Goal: Task Accomplishment & Management: Use online tool/utility

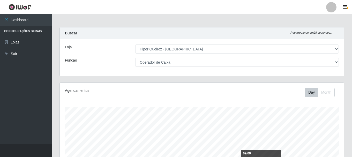
select select "513"
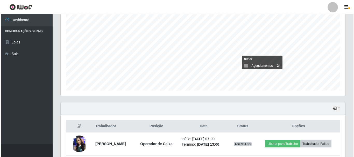
scroll to position [138, 0]
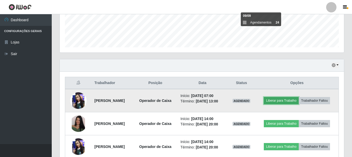
click at [299, 103] on button "Liberar para Trabalho" at bounding box center [281, 100] width 35 height 7
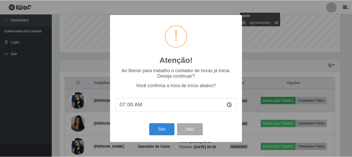
scroll to position [107, 282]
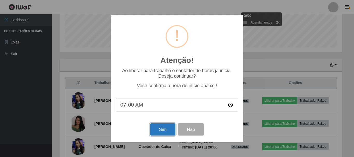
click at [169, 130] on button "Sim" at bounding box center [162, 129] width 25 height 12
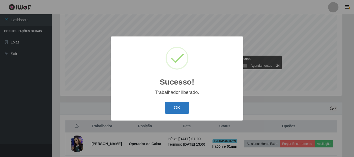
click at [183, 108] on button "OK" at bounding box center [177, 108] width 24 height 12
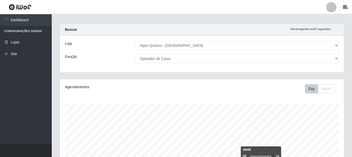
scroll to position [0, 0]
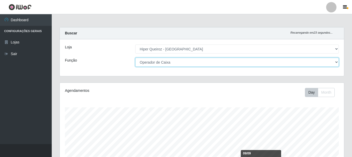
click at [336, 62] on select "[Selecione...] Embalador Embalador + Embalador ++ Operador de Caixa Operador de…" at bounding box center [237, 62] width 204 height 9
click at [135, 58] on select "[Selecione...] Embalador Embalador + Embalador ++ Operador de Caixa Operador de…" at bounding box center [237, 62] width 204 height 9
click at [337, 62] on select "[Selecione...] Embalador Embalador + Embalador ++ Operador de Caixa Operador de…" at bounding box center [237, 62] width 204 height 9
select select "71"
click at [135, 58] on select "[Selecione...] Embalador Embalador + Embalador ++ Operador de Caixa Operador de…" at bounding box center [237, 62] width 204 height 9
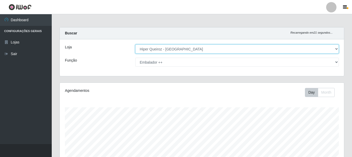
click at [335, 49] on select "[Selecione...] Hiper Queiroz - [GEOGRAPHIC_DATA]" at bounding box center [237, 49] width 204 height 9
click at [135, 45] on select "[Selecione...] Hiper Queiroz - [GEOGRAPHIC_DATA]" at bounding box center [237, 49] width 204 height 9
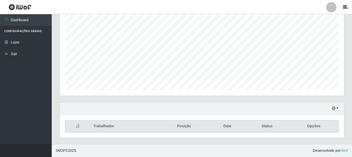
scroll to position [94, 0]
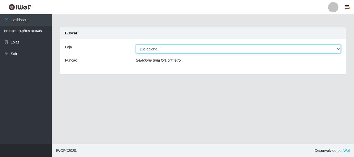
click at [338, 50] on select "[Selecione...] Hiper Queiroz - [GEOGRAPHIC_DATA]" at bounding box center [238, 49] width 205 height 9
select select "513"
click at [136, 45] on select "[Selecione...] Hiper Queiroz - [GEOGRAPHIC_DATA]" at bounding box center [238, 49] width 205 height 9
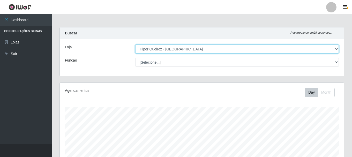
scroll to position [107, 284]
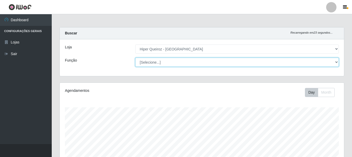
click at [337, 63] on select "[Selecione...] Embalador Embalador + Embalador ++ Operador de Caixa Operador de…" at bounding box center [237, 62] width 204 height 9
click at [135, 58] on select "[Selecione...] Embalador Embalador + Embalador ++ Operador de Caixa Operador de…" at bounding box center [237, 62] width 204 height 9
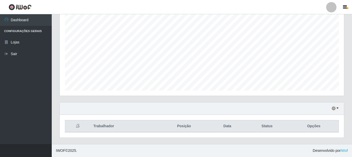
scroll to position [0, 0]
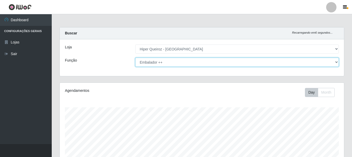
click at [334, 61] on select "[Selecione...] Embalador Embalador + Embalador ++ Operador de Caixa Operador de…" at bounding box center [237, 62] width 204 height 9
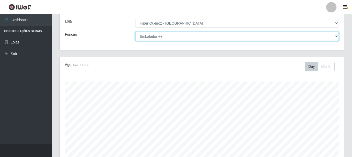
click at [337, 37] on select "[Selecione...] Embalador Embalador + Embalador ++ Operador de Caixa Operador de…" at bounding box center [237, 36] width 204 height 9
select select "70"
click at [135, 32] on select "[Selecione...] Embalador Embalador + Embalador ++ Operador de Caixa Operador de…" at bounding box center [237, 36] width 204 height 9
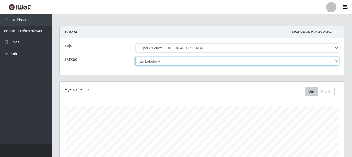
scroll to position [0, 0]
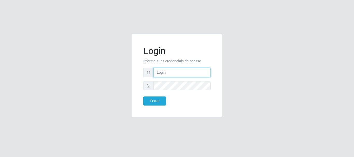
click at [170, 74] on input "text" at bounding box center [181, 72] width 57 height 9
type input "jackliannysantoshiperqueiroz@gmail.com"
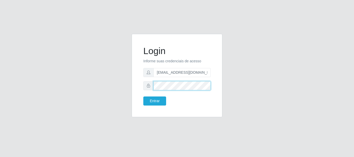
click at [143, 97] on button "Entrar" at bounding box center [154, 101] width 23 height 9
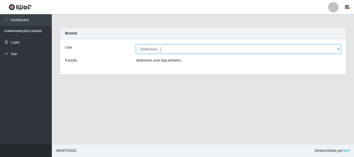
click at [334, 49] on select "[Selecione...] Hiper Queiroz - [GEOGRAPHIC_DATA]" at bounding box center [238, 49] width 205 height 9
select select "513"
click at [136, 45] on select "[Selecione...] Hiper Queiroz - [GEOGRAPHIC_DATA]" at bounding box center [238, 49] width 205 height 9
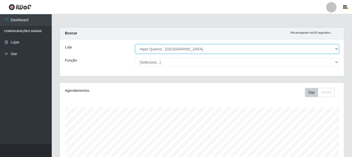
scroll to position [107, 284]
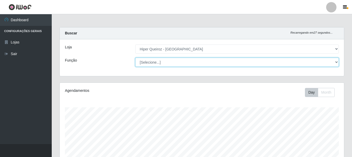
click at [335, 61] on select "[Selecione...] Embalador Embalador + Embalador ++ Operador de Caixa Operador de…" at bounding box center [237, 62] width 204 height 9
click at [135, 58] on select "[Selecione...] Embalador Embalador + Embalador ++ Operador de Caixa Operador de…" at bounding box center [237, 62] width 204 height 9
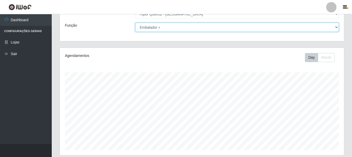
scroll to position [0, 0]
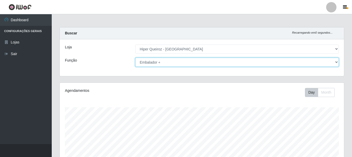
click at [335, 61] on select "[Selecione...] Embalador Embalador + Embalador ++ Operador de Caixa Operador de…" at bounding box center [237, 62] width 204 height 9
click at [338, 61] on select "[Selecione...] Embalador Embalador + Embalador ++ Operador de Caixa Operador de…" at bounding box center [237, 62] width 204 height 9
click at [135, 58] on select "[Selecione...] Embalador Embalador + Embalador ++ Operador de Caixa Operador de…" at bounding box center [237, 62] width 204 height 9
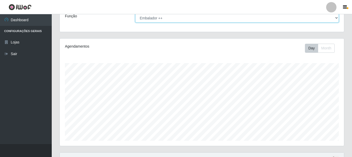
scroll to position [17, 0]
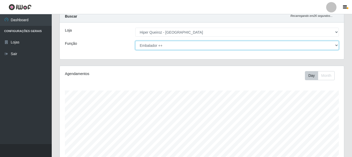
click at [336, 46] on select "[Selecione...] Embalador Embalador + Embalador ++ Operador de Caixa Operador de…" at bounding box center [237, 45] width 204 height 9
click at [135, 41] on select "[Selecione...] Embalador Embalador + Embalador ++ Operador de Caixa Operador de…" at bounding box center [237, 45] width 204 height 9
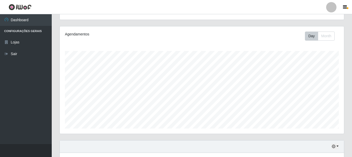
scroll to position [0, 0]
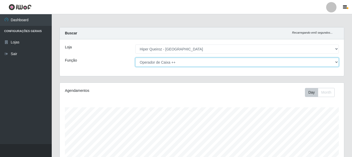
click at [338, 64] on select "[Selecione...] Embalador Embalador + Embalador ++ Operador de Caixa Operador de…" at bounding box center [237, 62] width 204 height 9
select select "72"
click at [135, 58] on select "[Selecione...] Embalador Embalador + Embalador ++ Operador de Caixa Operador de…" at bounding box center [237, 62] width 204 height 9
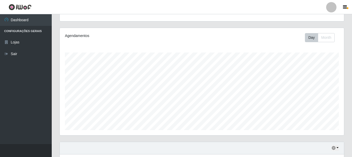
scroll to position [94, 0]
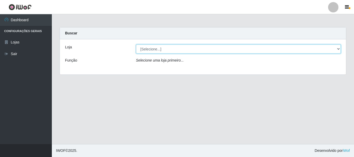
click at [335, 50] on select "[Selecione...] Hiper Queiroz - [GEOGRAPHIC_DATA]" at bounding box center [238, 49] width 205 height 9
select select "513"
click at [136, 45] on select "[Selecione...] Hiper Queiroz - [GEOGRAPHIC_DATA]" at bounding box center [238, 49] width 205 height 9
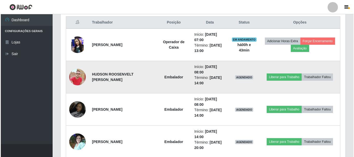
scroll to position [217, 0]
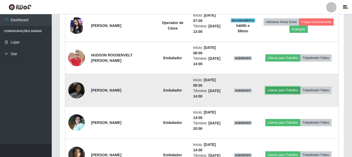
drag, startPoint x: 4, startPoint y: 116, endPoint x: 276, endPoint y: 89, distance: 273.9
click at [276, 89] on button "Liberar para Trabalho" at bounding box center [283, 90] width 35 height 7
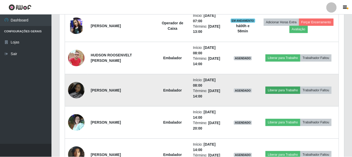
scroll to position [107, 282]
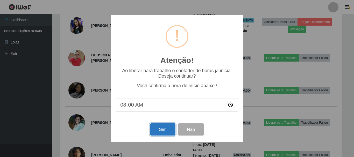
click at [158, 129] on button "Sim" at bounding box center [162, 129] width 25 height 12
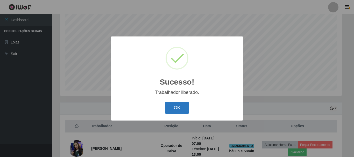
click at [170, 107] on button "OK" at bounding box center [177, 108] width 24 height 12
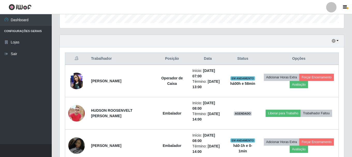
scroll to position [198, 0]
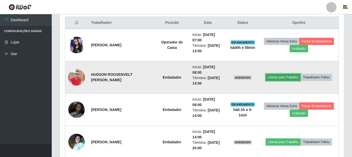
click at [276, 75] on button "Liberar para Trabalho" at bounding box center [283, 77] width 35 height 7
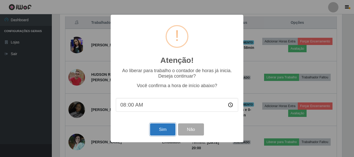
click at [161, 129] on button "Sim" at bounding box center [162, 129] width 25 height 12
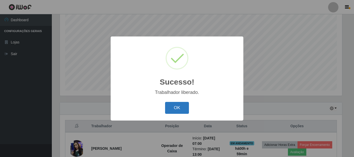
click at [175, 110] on button "OK" at bounding box center [177, 108] width 24 height 12
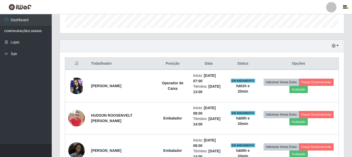
scroll to position [155, 0]
